Goal: Task Accomplishment & Management: Use online tool/utility

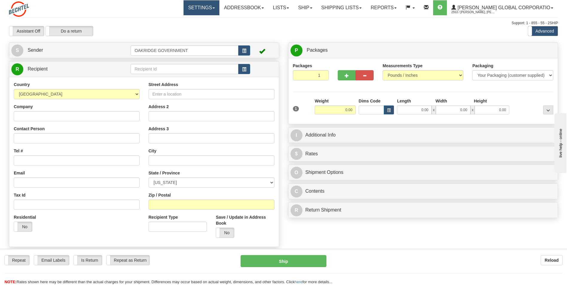
click at [199, 15] on link "Settings" at bounding box center [202, 7] width 36 height 15
click at [154, 17] on hr at bounding box center [283, 17] width 549 height 0
click at [346, 7] on link "Shipping lists" at bounding box center [341, 7] width 49 height 15
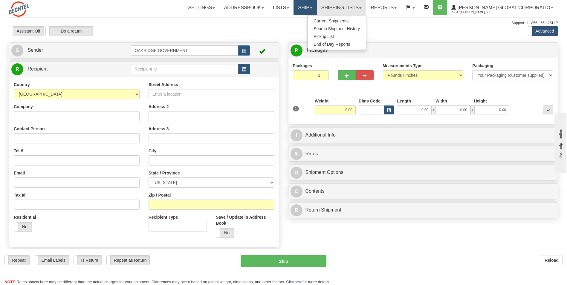
click at [317, 7] on link "Ship" at bounding box center [305, 7] width 23 height 15
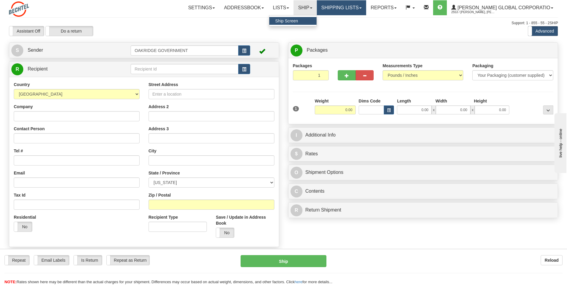
click at [343, 10] on link "Shipping lists" at bounding box center [341, 7] width 49 height 15
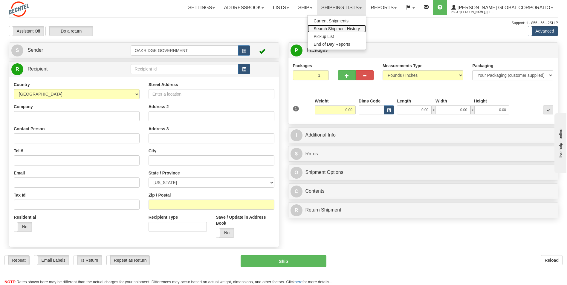
click at [343, 27] on span "Search Shipment History" at bounding box center [337, 28] width 46 height 5
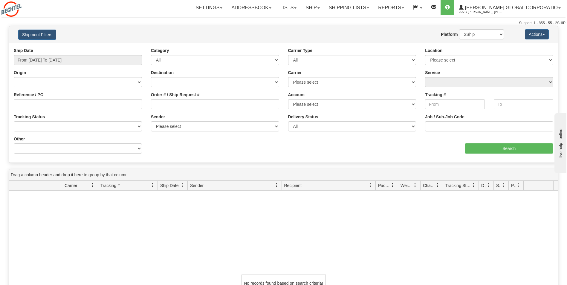
click at [150, 14] on div "Settings Shipping Preferences Fields Preferences New Store Connections Addressb…" at bounding box center [332, 7] width 465 height 15
click at [92, 61] on input "From 09/08/2025 To 09/09/2025" at bounding box center [78, 60] width 128 height 10
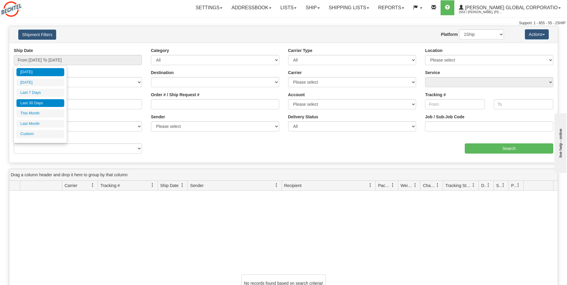
click at [31, 105] on li "Last 30 Days" at bounding box center [40, 103] width 48 height 8
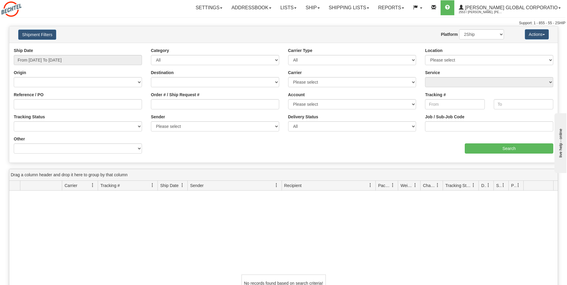
type input "From 08/11/2025 To 09/09/2025"
click at [497, 149] on input "Search" at bounding box center [509, 149] width 89 height 10
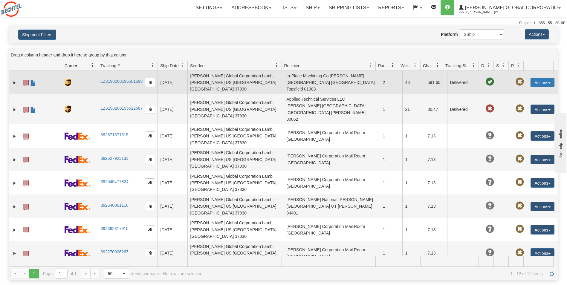
click at [539, 80] on button "Actions" at bounding box center [543, 83] width 24 height 10
click at [25, 80] on span at bounding box center [26, 83] width 6 height 6
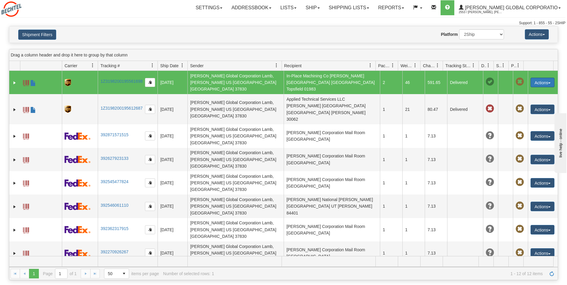
click at [534, 80] on button "Actions" at bounding box center [543, 83] width 24 height 10
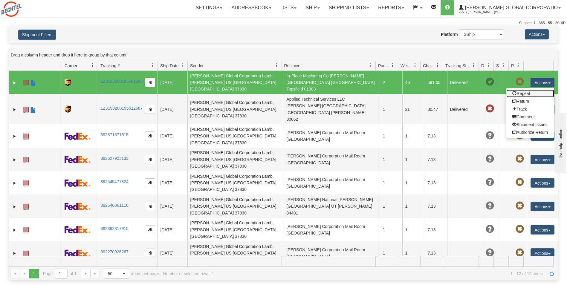
click at [523, 91] on link "Repeat" at bounding box center [531, 94] width 48 height 8
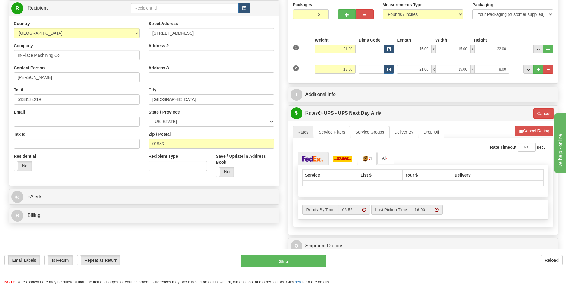
scroll to position [90, 0]
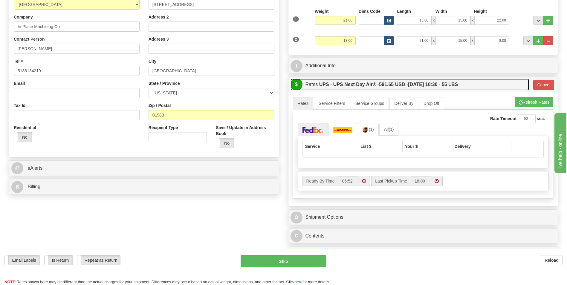
click at [473, 86] on link "$ Rates UPS - UPS Next Day Air® - 591.65 USD - 09/10/2025 10:30 - 55 LBS" at bounding box center [410, 85] width 239 height 12
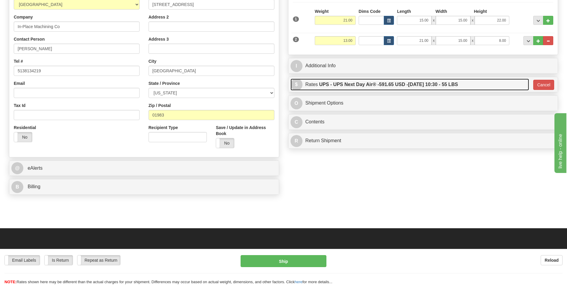
click at [458, 83] on label "UPS - UPS Next Day Air® - 591.65 USD - 09/10/2025 10:30 - 55 LBS" at bounding box center [388, 85] width 139 height 12
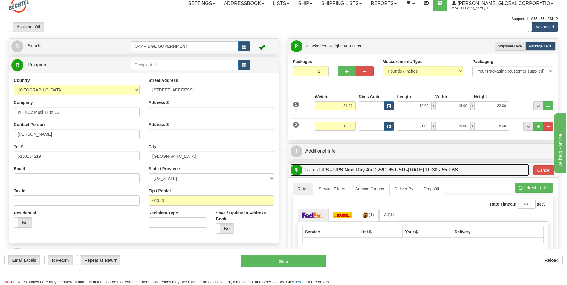
scroll to position [0, 0]
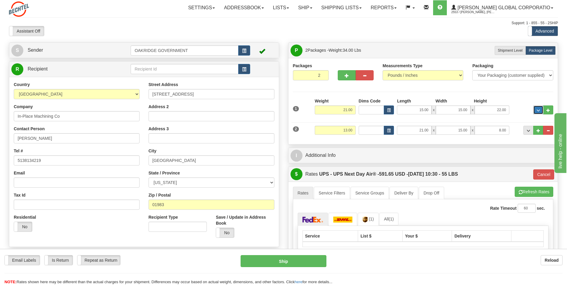
click at [542, 111] on button "..." at bounding box center [539, 110] width 10 height 9
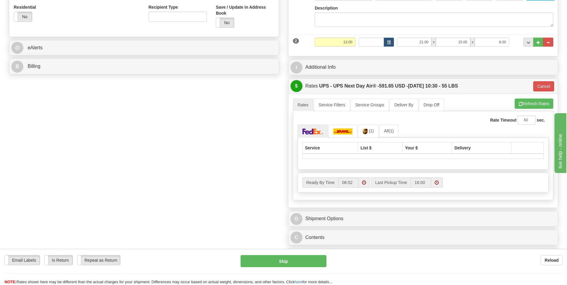
scroll to position [209, 0]
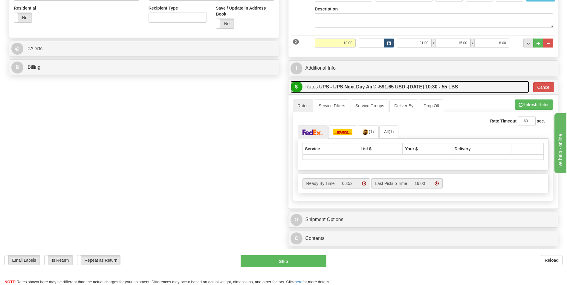
click at [325, 88] on label "UPS - UPS Next Day Air® - 591.65 USD - 09/10/2025 10:30 - 55 LBS" at bounding box center [388, 87] width 139 height 12
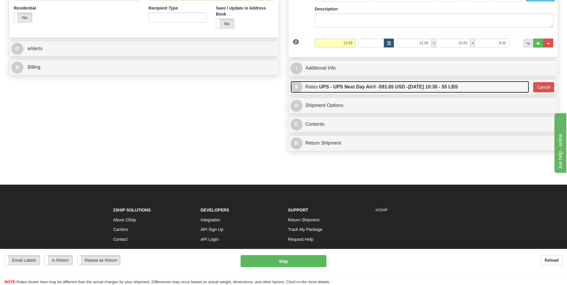
click at [325, 88] on label "UPS - UPS Next Day Air® - 591.65 USD - 09/10/2025 10:30 - 55 LBS" at bounding box center [388, 87] width 139 height 12
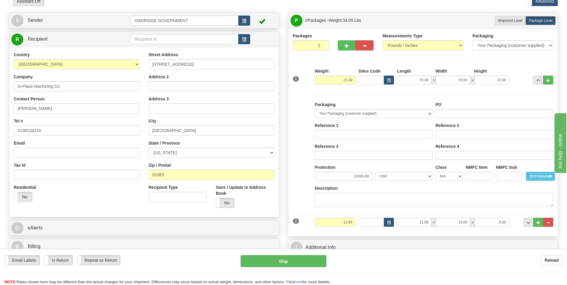
scroll to position [0, 0]
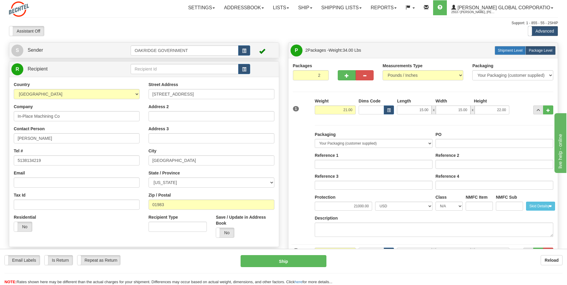
click at [504, 51] on span "Shipment Level" at bounding box center [510, 50] width 25 height 4
radio input "true"
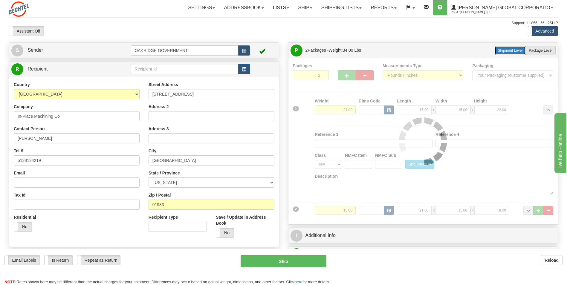
type input "01"
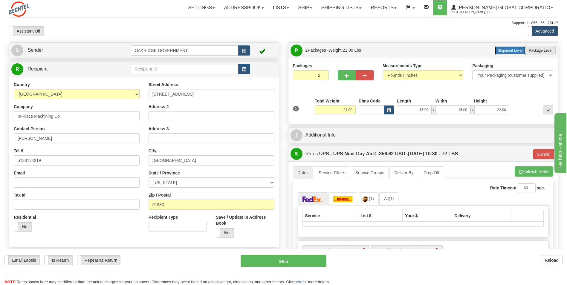
click at [512, 51] on span "Shipment Level" at bounding box center [510, 50] width 25 height 4
click at [542, 52] on span "Package Level" at bounding box center [541, 50] width 24 height 4
radio input "true"
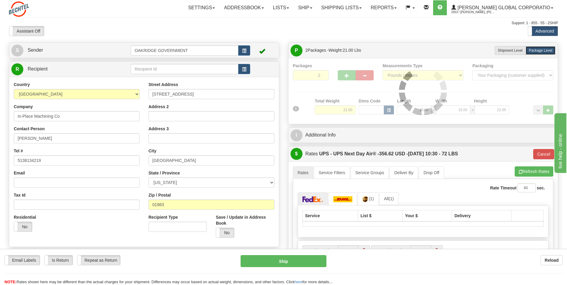
type input "01"
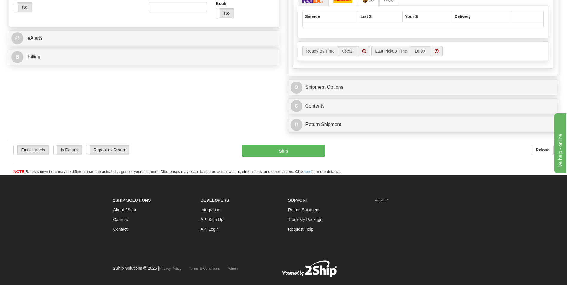
scroll to position [84, 0]
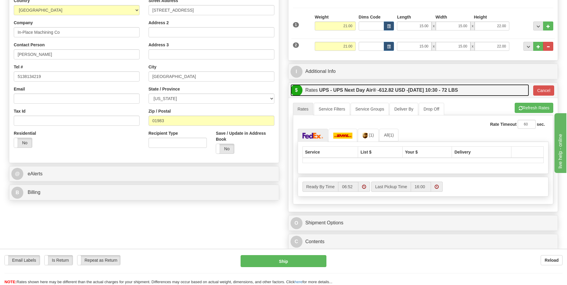
click at [429, 85] on label "UPS - UPS Next Day Air® - 612.82 USD - 09/10/2025 10:30 - 72 LBS" at bounding box center [388, 90] width 139 height 12
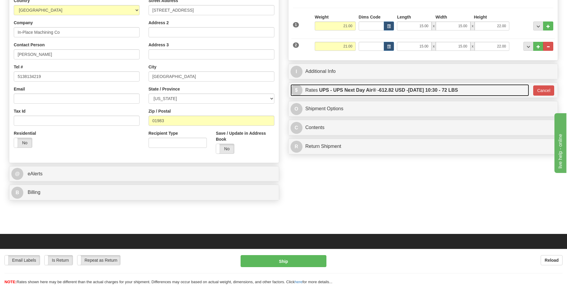
click at [425, 89] on label "UPS - UPS Next Day Air® - 612.82 USD - 09/10/2025 10:30 - 72 LBS" at bounding box center [388, 90] width 139 height 12
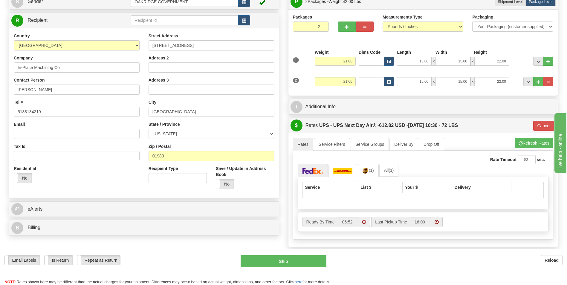
scroll to position [0, 0]
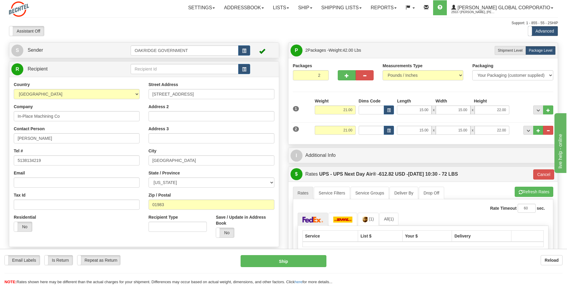
click at [144, 28] on div "Assistant On Assistant Off Do a return Do a return" at bounding box center [120, 31] width 233 height 10
click at [360, 9] on link "Shipping lists" at bounding box center [341, 7] width 49 height 15
click at [422, 30] on div "Assistant On Assistant Off Do a return Do a return Previous Next Standard Advan…" at bounding box center [283, 31] width 558 height 10
click at [317, 7] on link "Ship" at bounding box center [305, 7] width 23 height 15
click at [372, 27] on div "Assistant On Assistant Off Do a return Do a return Previous Next Standard Advan…" at bounding box center [283, 31] width 558 height 10
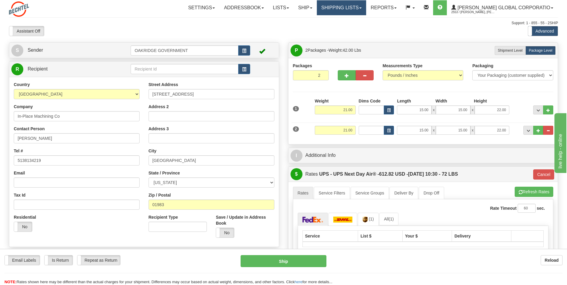
click at [353, 6] on link "Shipping lists" at bounding box center [341, 7] width 49 height 15
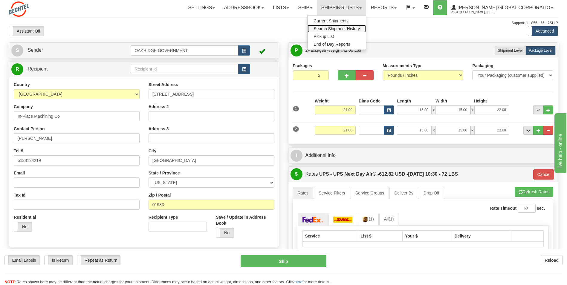
click at [349, 25] on link "Search Shipment History" at bounding box center [337, 29] width 58 height 8
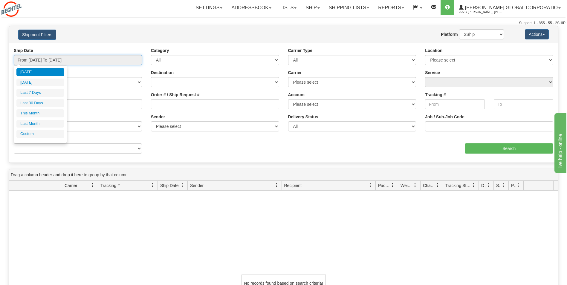
click at [49, 59] on input "From 09/08/2025 To 09/09/2025" at bounding box center [78, 60] width 128 height 10
click at [37, 124] on li "Last Month" at bounding box center [40, 124] width 48 height 8
type input "From 08/01/2025 To 08/31/2025"
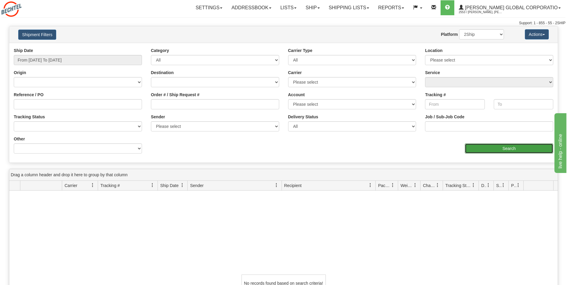
click at [505, 145] on input "Search" at bounding box center [509, 149] width 89 height 10
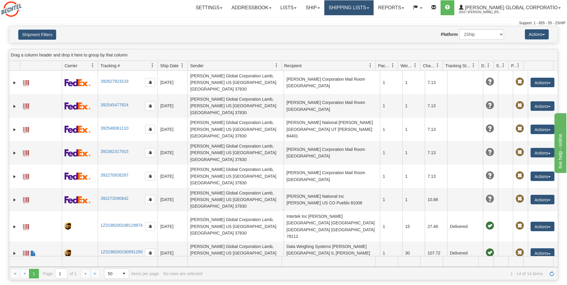
click at [356, 9] on link "Shipping lists" at bounding box center [349, 7] width 49 height 15
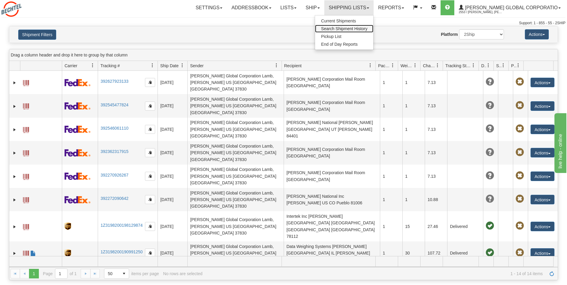
click at [342, 28] on span "Search Shipment History" at bounding box center [344, 28] width 46 height 5
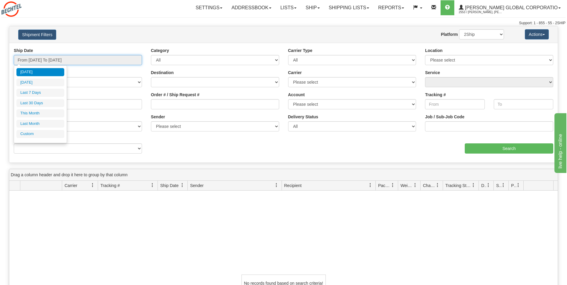
click at [51, 62] on input "From [DATE] To [DATE]" at bounding box center [78, 60] width 128 height 10
type input "[DATE]"
type input "09/30/2025"
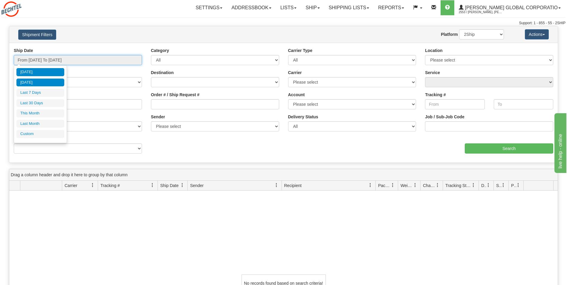
type input "08/11/2025"
type input "[DATE]"
type input "09/08/2025"
type input "[DATE]"
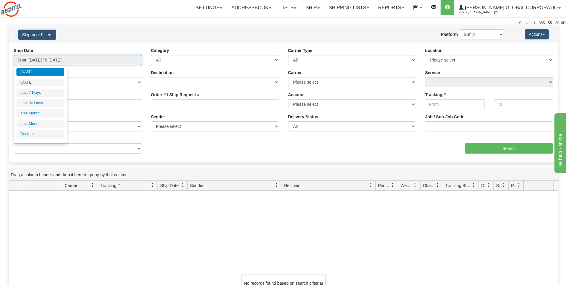
type input "[DATE]"
type input "09/01/2025"
type input "09/30/2025"
type input "08/01/2025"
type input "08/31/2025"
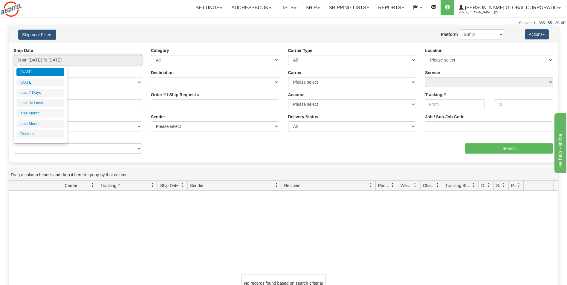
type input "[DATE]"
click at [31, 135] on li "Custom" at bounding box center [40, 134] width 48 height 8
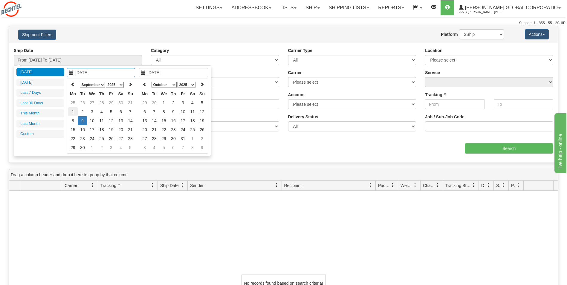
type input "08/01/2025"
type input "08/31/2025"
type input "[DATE]"
click at [74, 86] on icon at bounding box center [73, 84] width 4 height 4
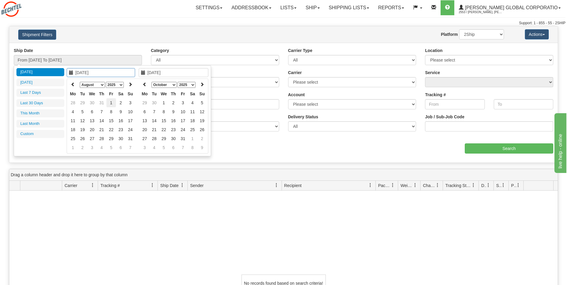
type input "08/01/2025"
click at [113, 103] on td "1" at bounding box center [111, 102] width 10 height 9
click at [146, 84] on icon at bounding box center [145, 84] width 4 height 4
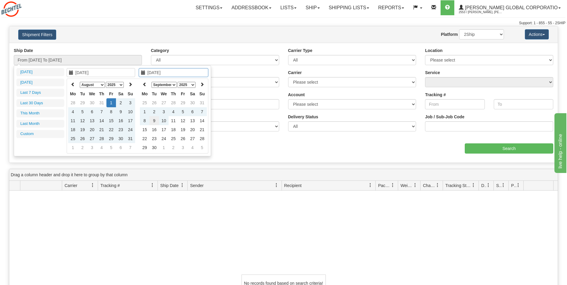
type input "09/09/2025"
click at [156, 121] on td "9" at bounding box center [155, 120] width 10 height 9
type input "From 08/01/2025 To 09/09/2025"
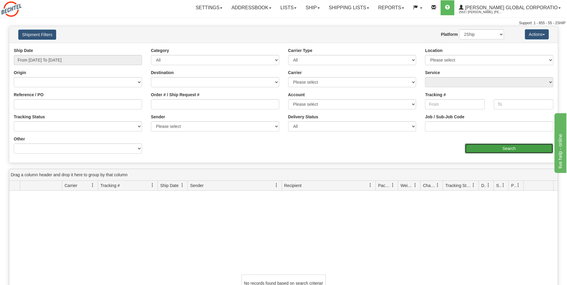
click at [521, 150] on input "Search" at bounding box center [509, 149] width 89 height 10
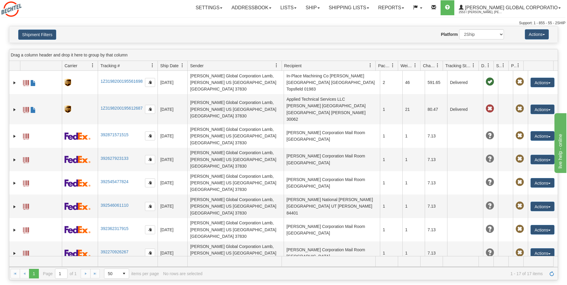
click at [535, 65] on span at bounding box center [539, 65] width 27 height 9
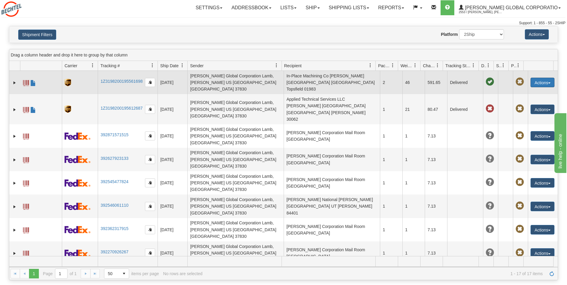
click at [552, 79] on button "Actions" at bounding box center [543, 83] width 24 height 10
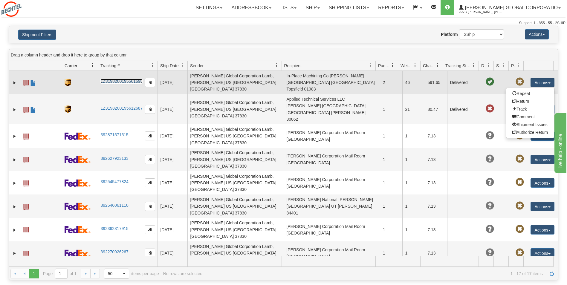
click at [125, 79] on link "1Z3198200195561698" at bounding box center [121, 81] width 42 height 5
click at [34, 80] on span at bounding box center [33, 83] width 6 height 6
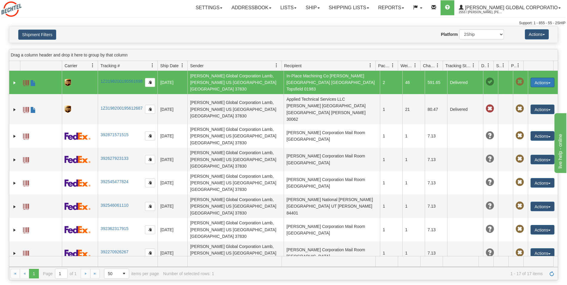
click at [535, 81] on button "Actions" at bounding box center [543, 83] width 24 height 10
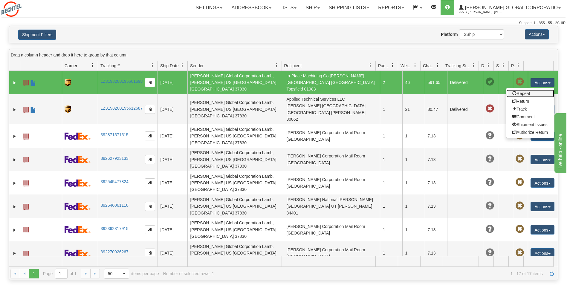
click at [521, 90] on link "Repeat" at bounding box center [531, 94] width 48 height 8
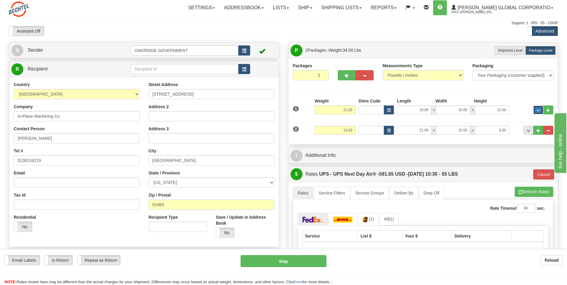
click at [538, 109] on span "..." at bounding box center [539, 110] width 4 height 3
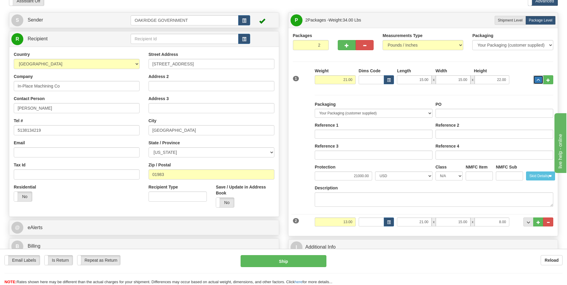
scroll to position [30, 0]
click at [537, 79] on span "..." at bounding box center [539, 80] width 4 height 3
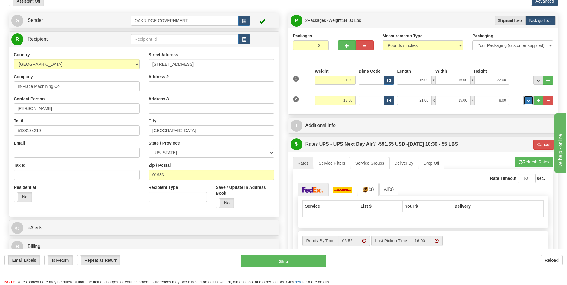
click at [531, 101] on button "..." at bounding box center [529, 100] width 10 height 9
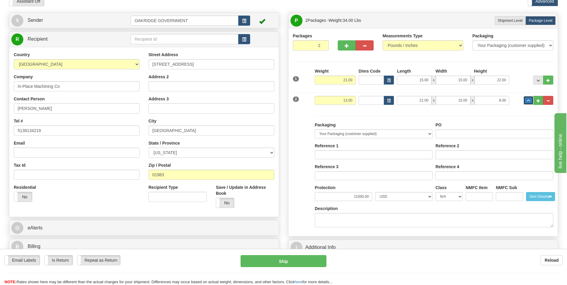
click at [531, 101] on button "..." at bounding box center [529, 100] width 10 height 9
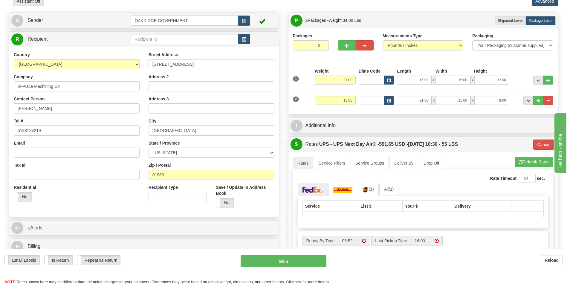
click at [500, 90] on div "2 Weight 13.00 Dims Code Length Width Height" at bounding box center [424, 100] width 264 height 20
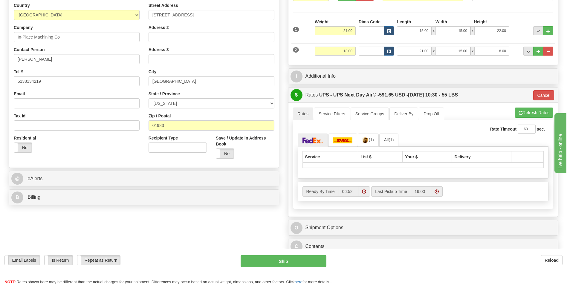
scroll to position [0, 0]
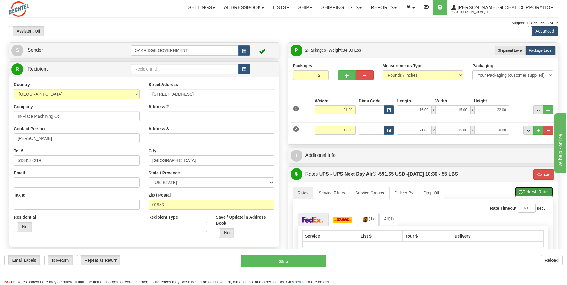
click at [543, 191] on button "Refresh Rates" at bounding box center [534, 192] width 39 height 10
type input "01"
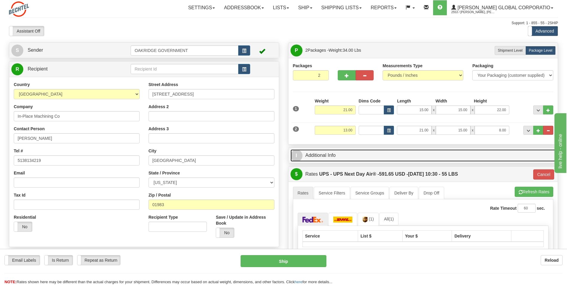
click at [361, 156] on link "I Additional Info" at bounding box center [424, 156] width 266 height 12
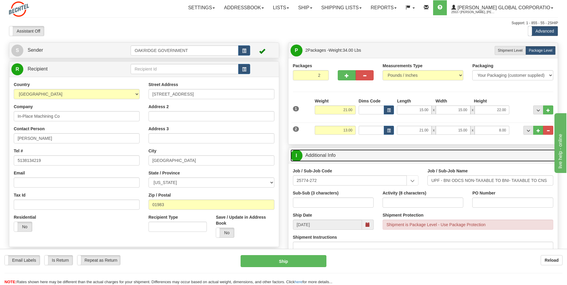
click at [361, 156] on link "I Additional Info" at bounding box center [424, 156] width 266 height 12
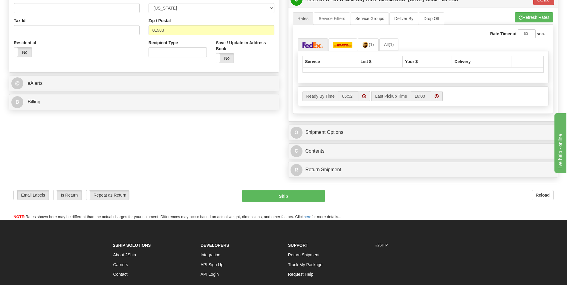
scroll to position [179, 0]
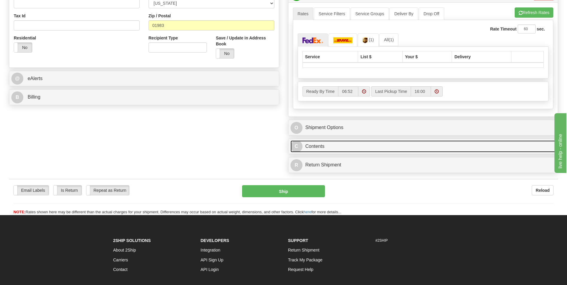
click at [324, 145] on link "C Contents" at bounding box center [424, 147] width 266 height 12
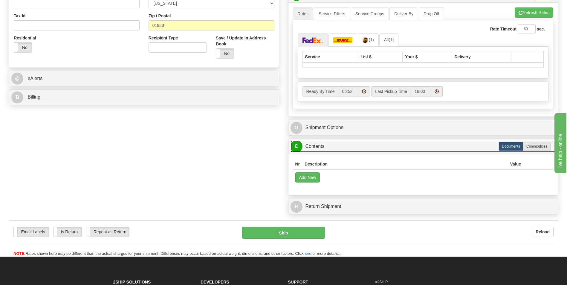
click at [324, 145] on link "C Contents" at bounding box center [424, 147] width 266 height 12
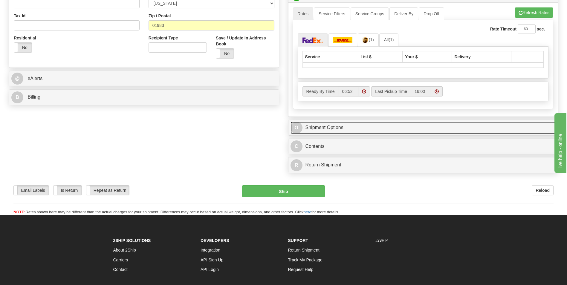
click at [333, 128] on link "O Shipment Options" at bounding box center [424, 128] width 266 height 12
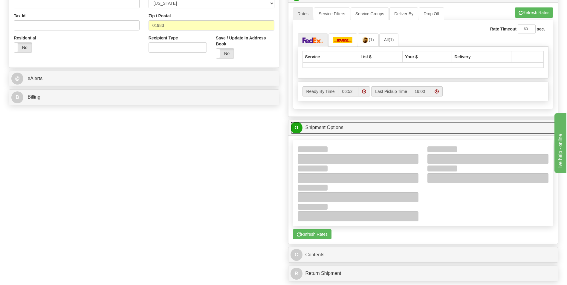
click at [329, 128] on link "O Shipment Options" at bounding box center [424, 128] width 266 height 12
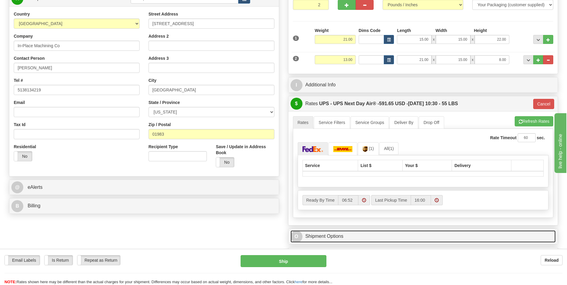
scroll to position [0, 0]
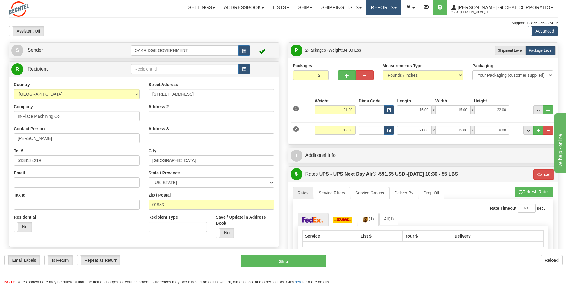
click at [393, 5] on link "Reports" at bounding box center [383, 7] width 35 height 15
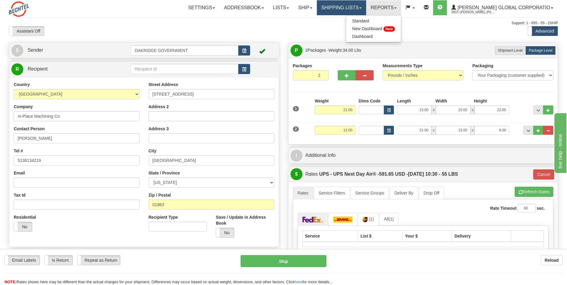
click at [366, 5] on link "Shipping lists" at bounding box center [341, 7] width 49 height 15
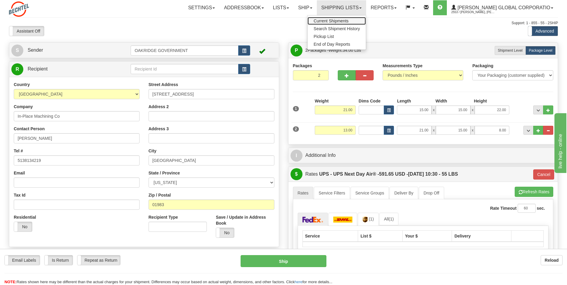
click at [345, 21] on span "Current Shipments" at bounding box center [331, 21] width 35 height 5
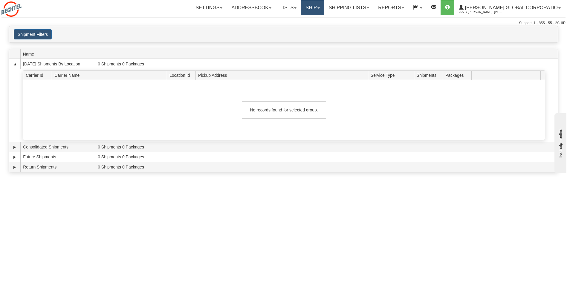
click at [324, 7] on link "Ship" at bounding box center [312, 7] width 23 height 15
click at [359, 8] on link "Shipping lists" at bounding box center [349, 7] width 49 height 15
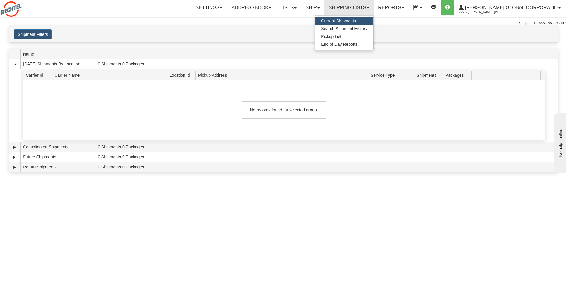
click at [356, 19] on span "Current Shipments" at bounding box center [338, 21] width 35 height 5
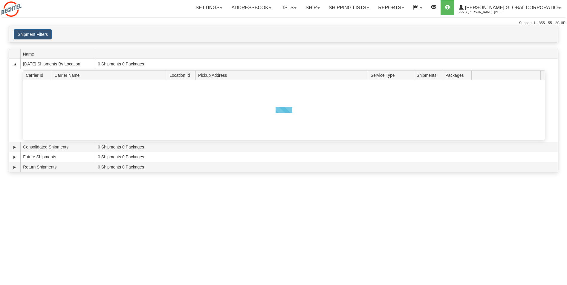
click at [363, 10] on link "Shipping lists" at bounding box center [349, 7] width 49 height 15
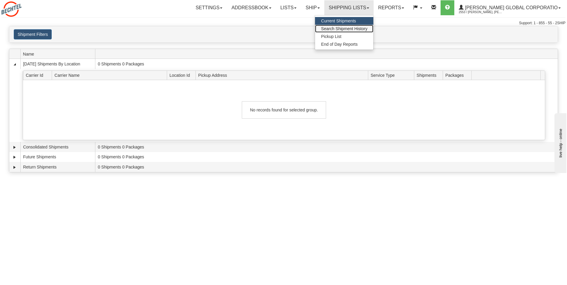
click at [354, 28] on span "Search Shipment History" at bounding box center [344, 28] width 46 height 5
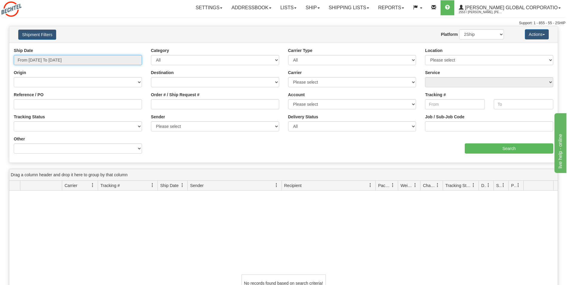
click at [106, 57] on input "From [DATE] To [DATE]" at bounding box center [78, 60] width 128 height 10
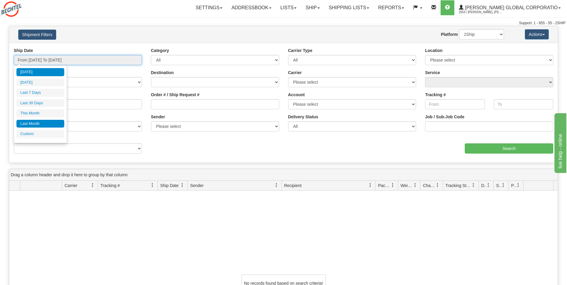
type input "[DATE]"
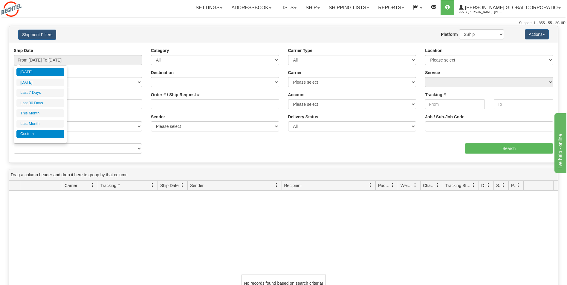
click at [26, 135] on li "Custom" at bounding box center [40, 134] width 48 height 8
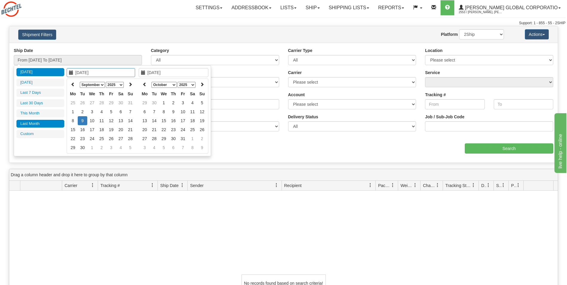
type input "[DATE]"
click at [73, 86] on icon at bounding box center [73, 84] width 4 height 4
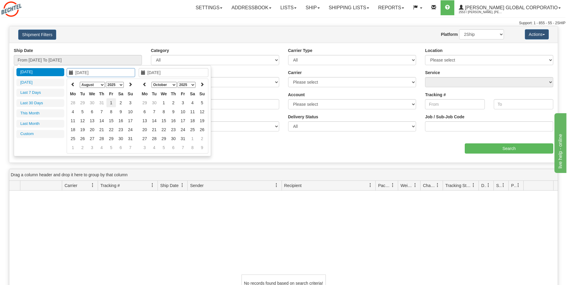
type input "[DATE]"
click at [112, 105] on td "1" at bounding box center [111, 102] width 10 height 9
click at [170, 85] on select "January February March April May June July August September October November De…" at bounding box center [164, 85] width 25 height 6
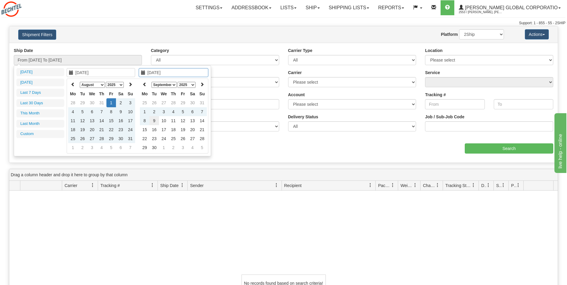
type input "[DATE]"
click at [153, 121] on td "9" at bounding box center [155, 120] width 10 height 9
type input "From [DATE] To [DATE]"
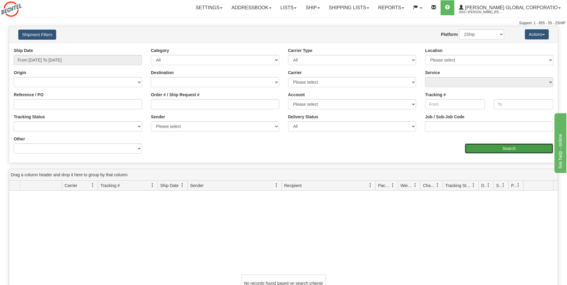
click at [491, 147] on input "Search" at bounding box center [509, 149] width 89 height 10
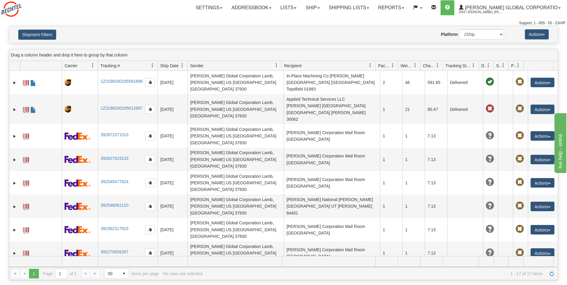
click at [438, 66] on span at bounding box center [437, 65] width 5 height 5
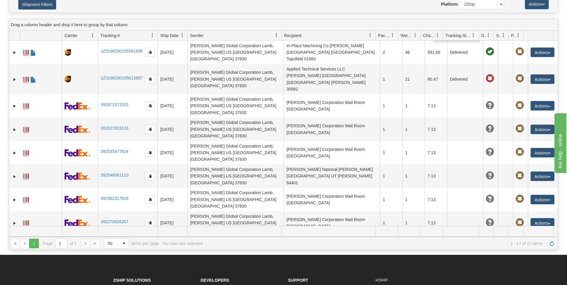
scroll to position [30, 0]
click at [438, 37] on span at bounding box center [437, 35] width 5 height 5
click at [439, 35] on span at bounding box center [437, 35] width 5 height 5
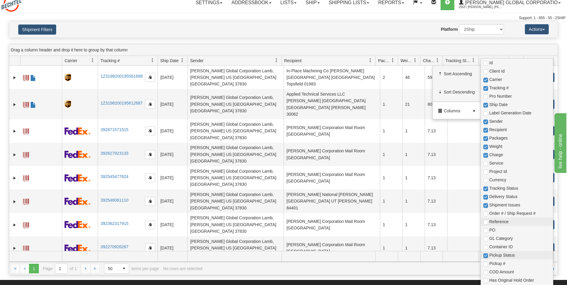
scroll to position [0, 0]
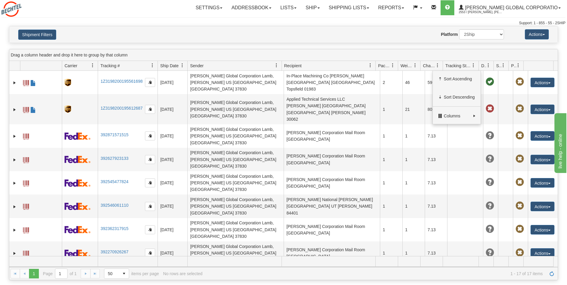
click at [408, 42] on div "Shipment Filters Website Agent Nothing selected Client User Platform 2Ship Impo…" at bounding box center [283, 34] width 549 height 16
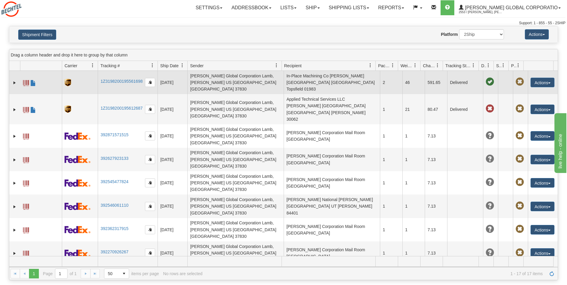
click at [429, 78] on td "591.65" at bounding box center [436, 82] width 22 height 23
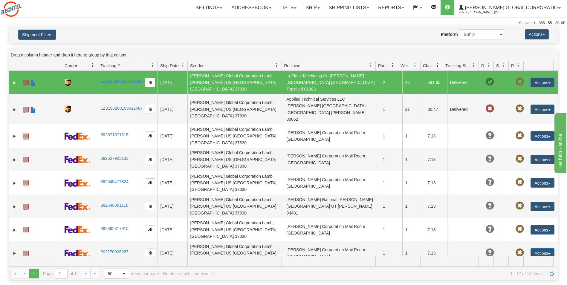
click at [453, 80] on td "Delivered" at bounding box center [465, 82] width 36 height 23
click at [432, 79] on td "591.65" at bounding box center [436, 82] width 22 height 23
